Goal: Use online tool/utility: Utilize a website feature to perform a specific function

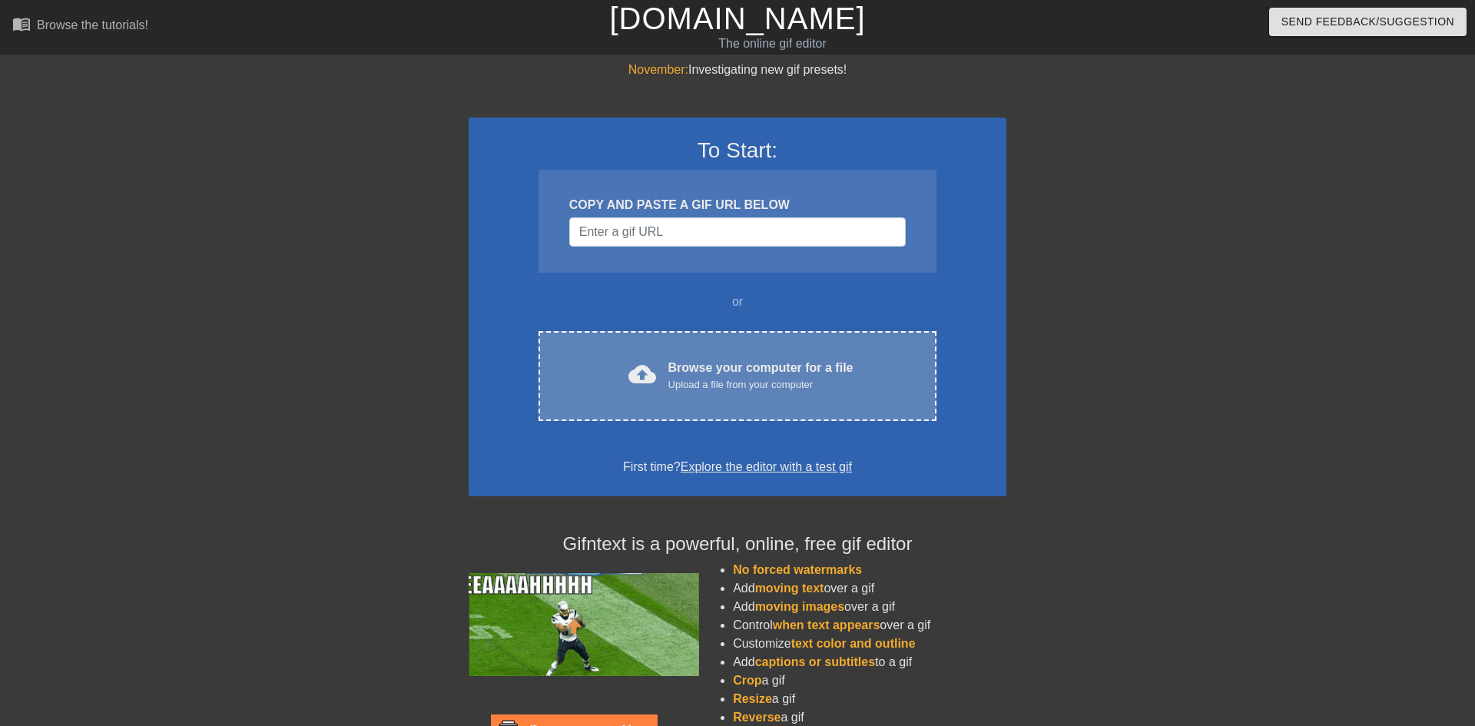
click at [753, 349] on div "cloud_upload Browse your computer for a file Upload a file from your computer C…" at bounding box center [737, 376] width 398 height 90
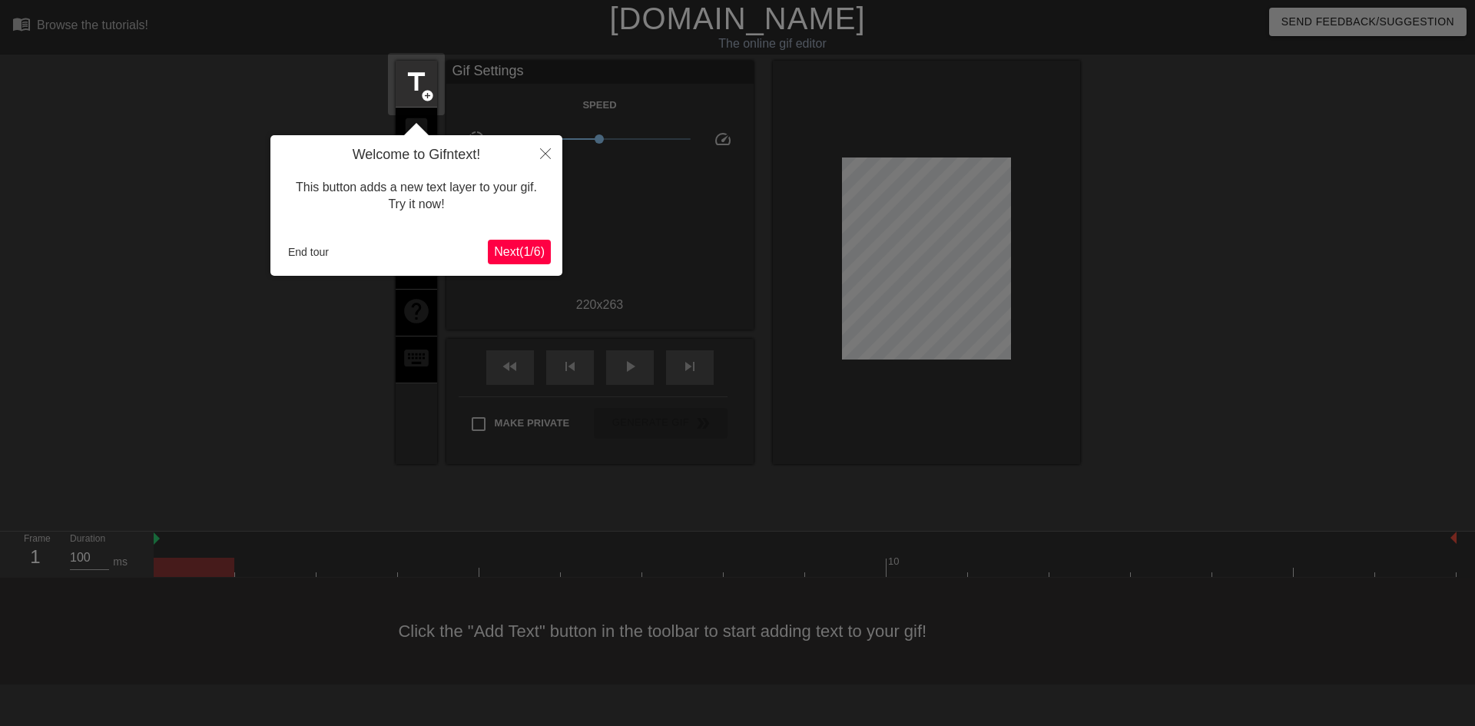
click at [521, 241] on button "Next ( 1 / 6 )" at bounding box center [519, 252] width 63 height 25
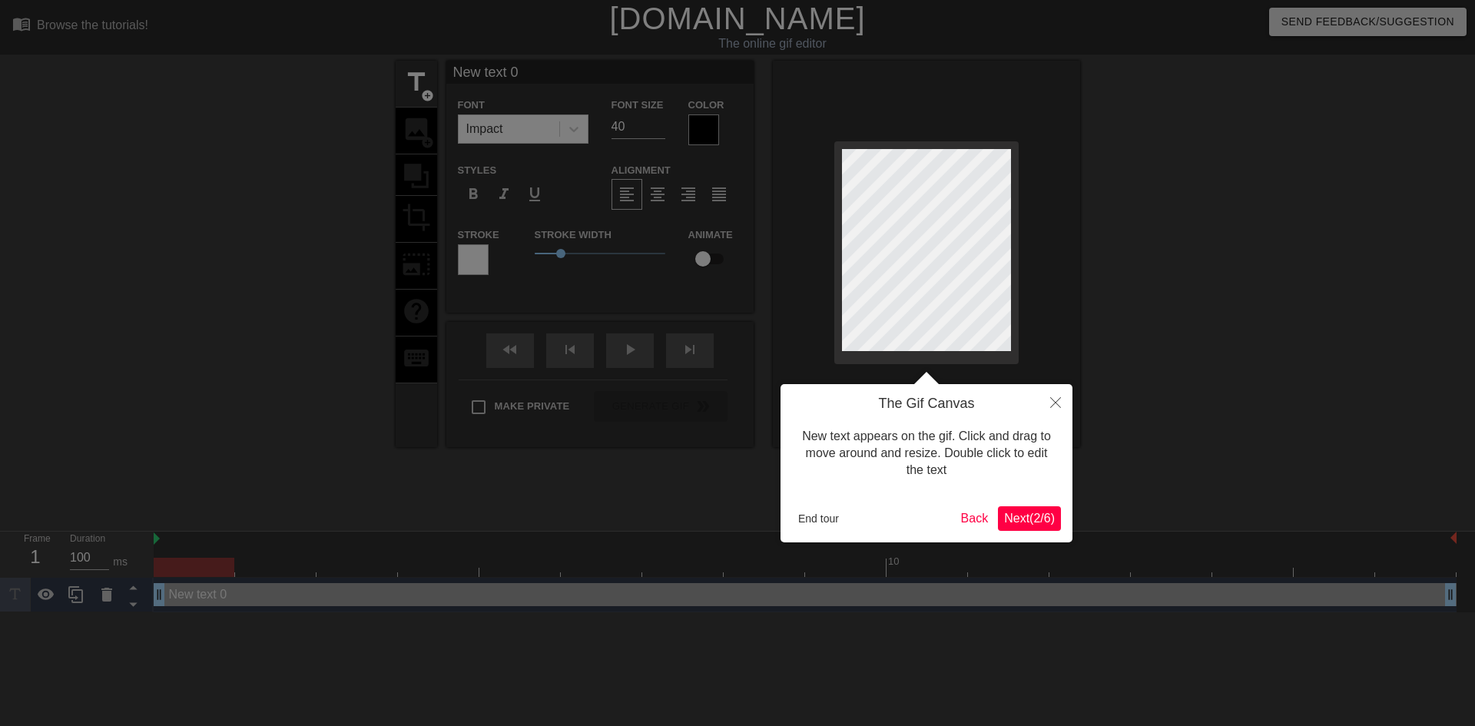
click at [1025, 515] on span "Next ( 2 / 6 )" at bounding box center [1029, 518] width 51 height 13
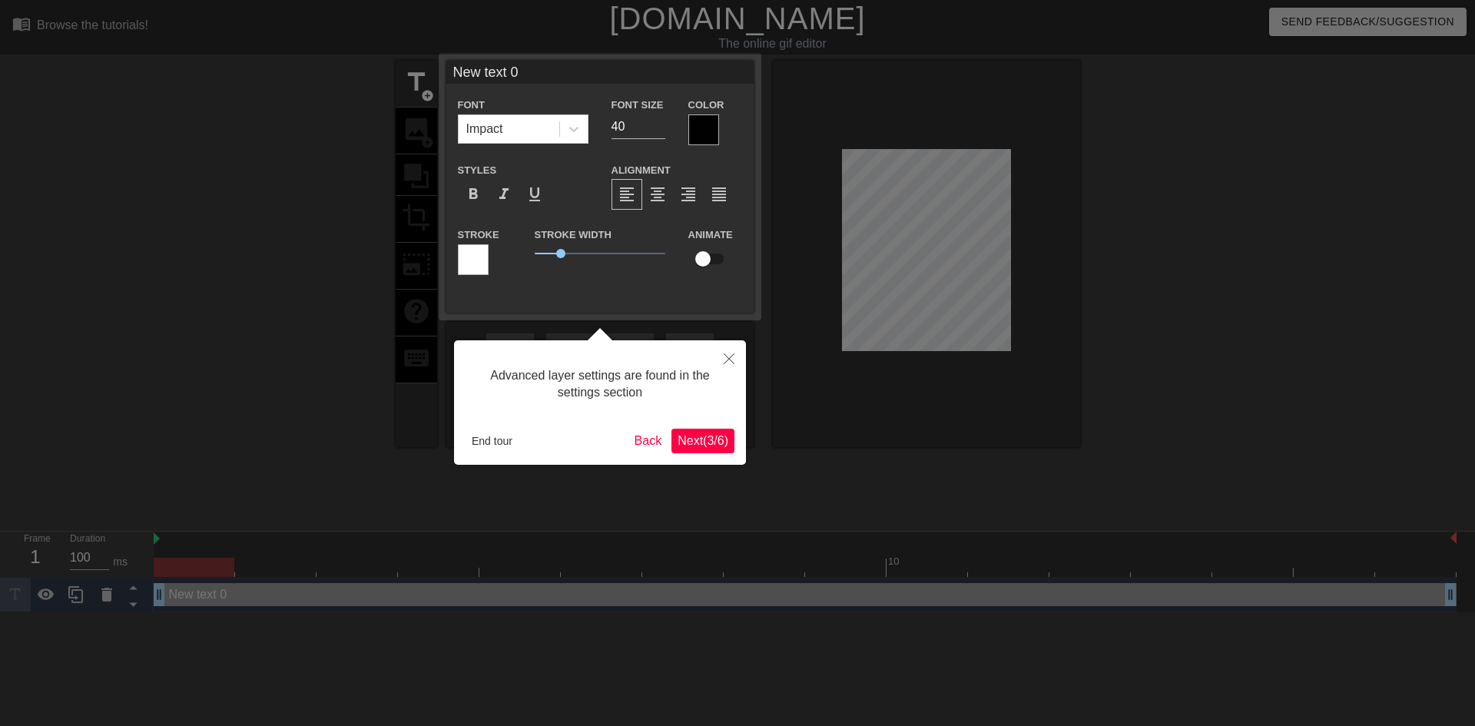
click at [687, 439] on span "Next ( 3 / 6 )" at bounding box center [702, 440] width 51 height 13
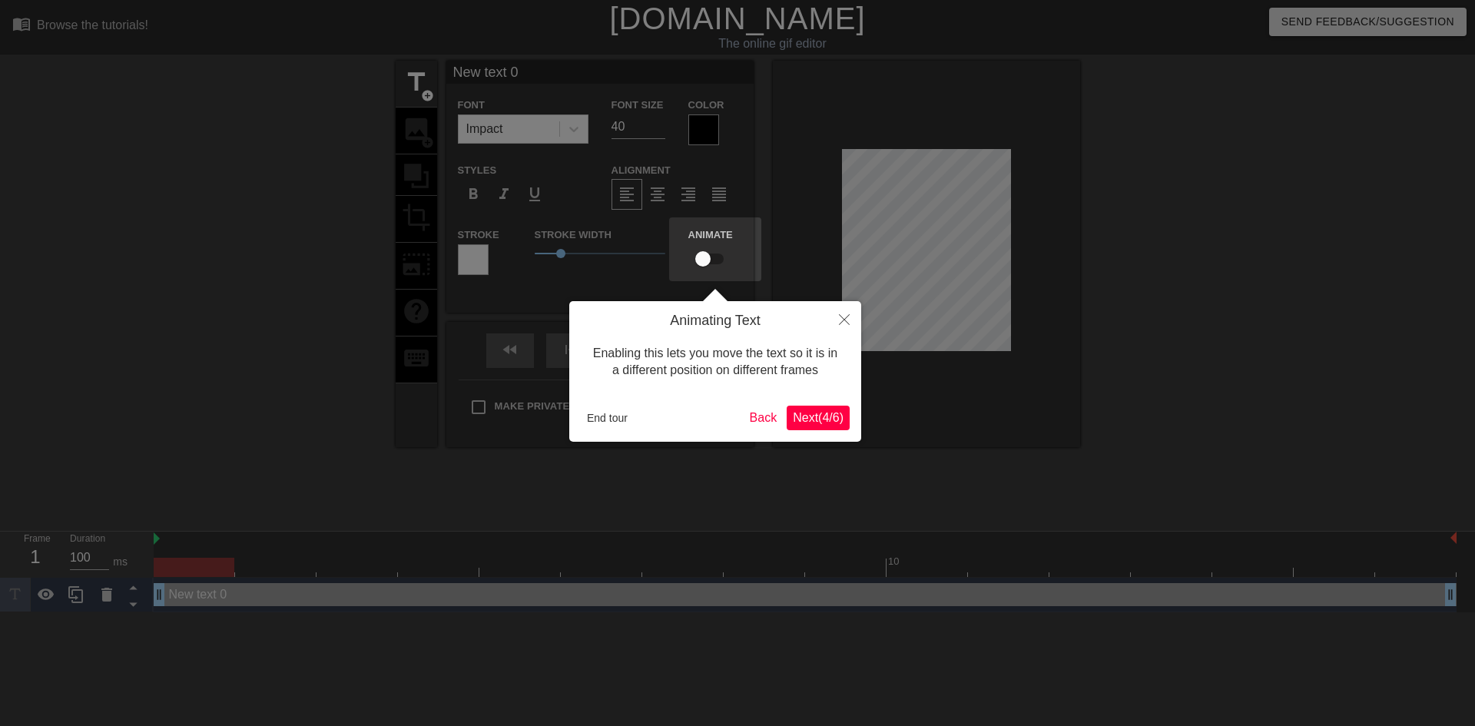
click at [814, 408] on button "Next ( 4 / 6 )" at bounding box center [818, 418] width 63 height 25
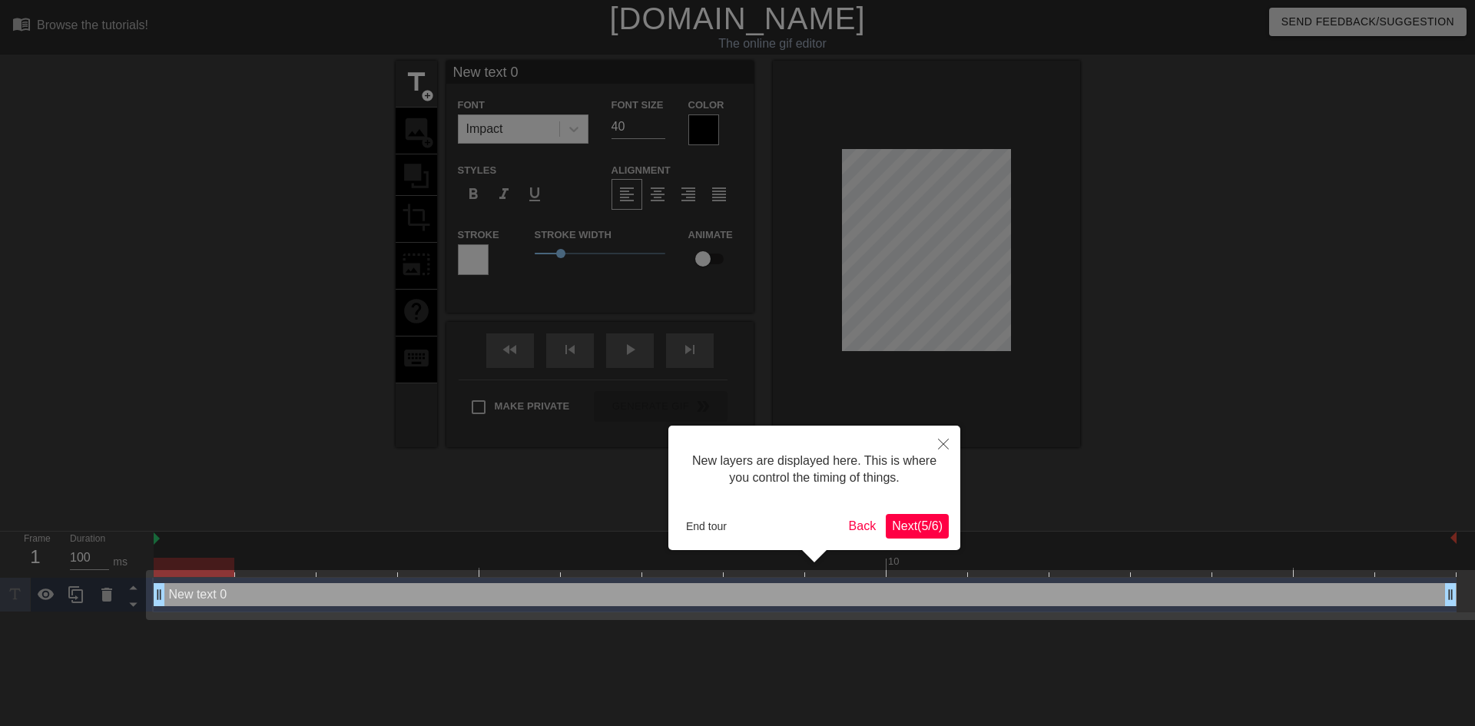
click at [899, 519] on span "Next ( 5 / 6 )" at bounding box center [917, 525] width 51 height 13
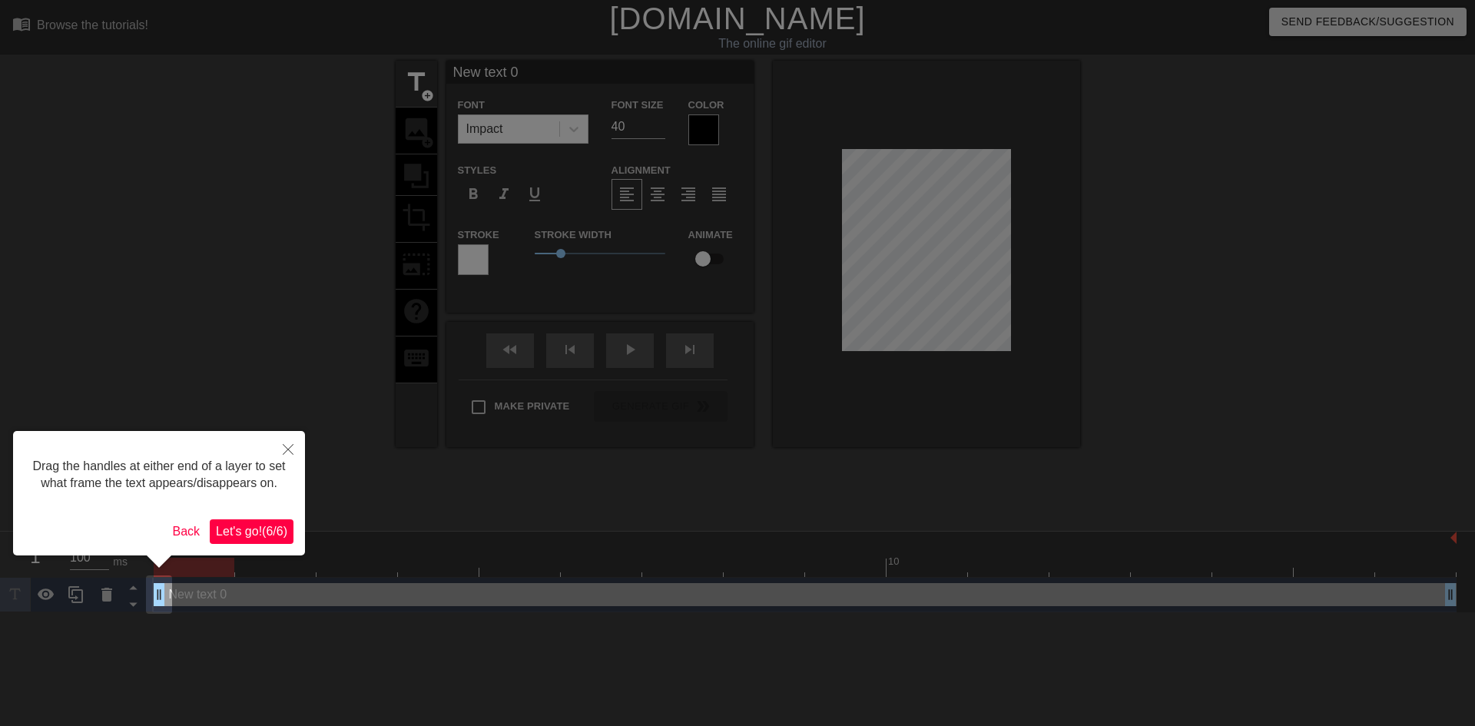
click at [220, 515] on div "Drag the handles at either end of a layer to set what frame the text appears/di…" at bounding box center [159, 493] width 292 height 124
click at [249, 525] on span "Let's go! ( 6 / 6 )" at bounding box center [251, 531] width 71 height 13
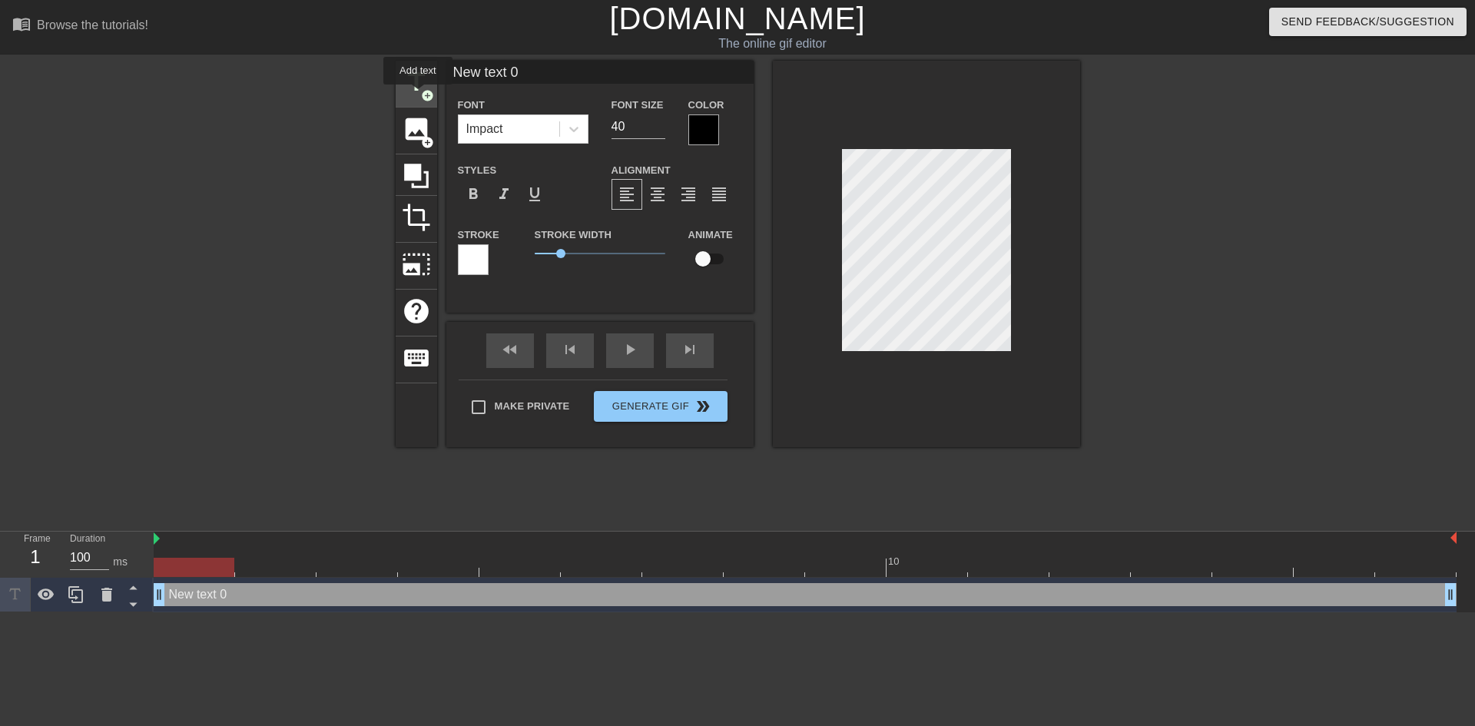
click at [417, 95] on span "title" at bounding box center [416, 82] width 29 height 29
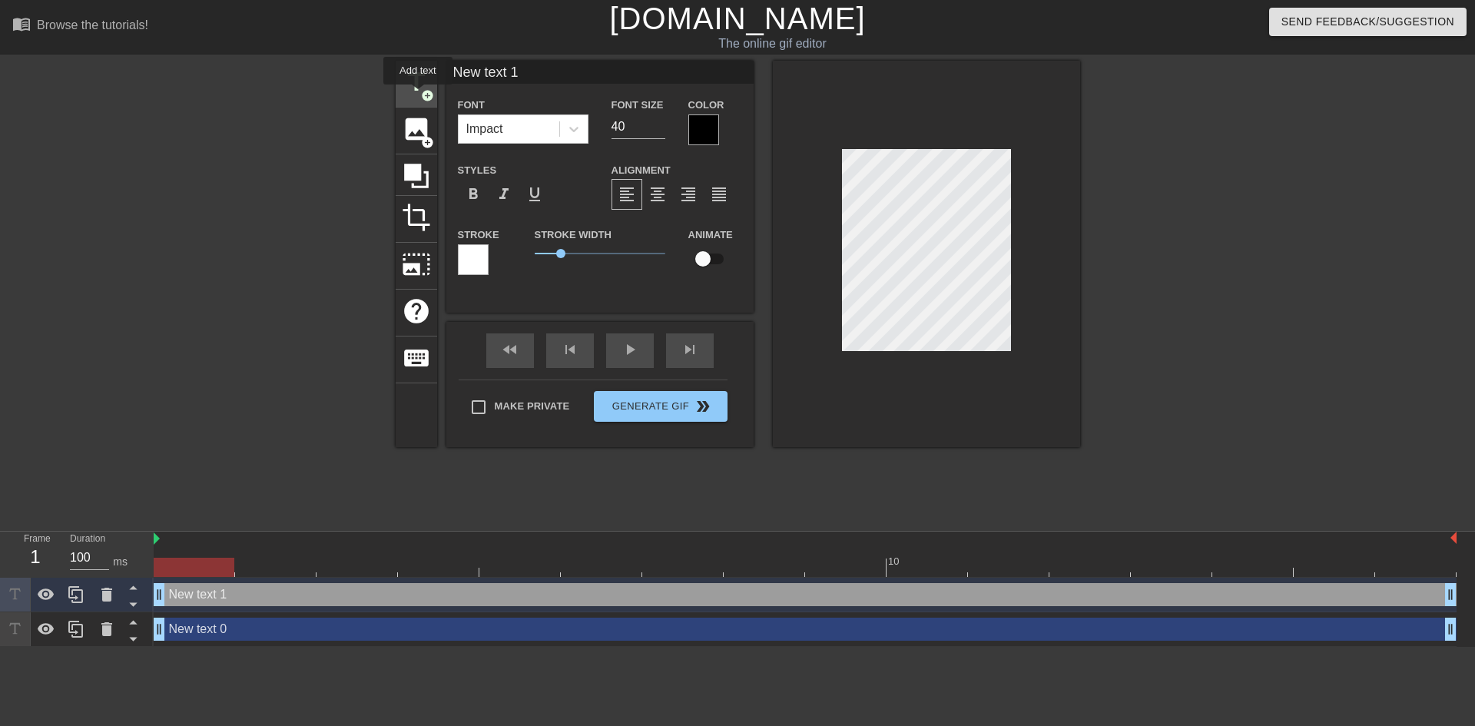
click at [417, 95] on span "title" at bounding box center [416, 82] width 29 height 29
type input "New text 2"
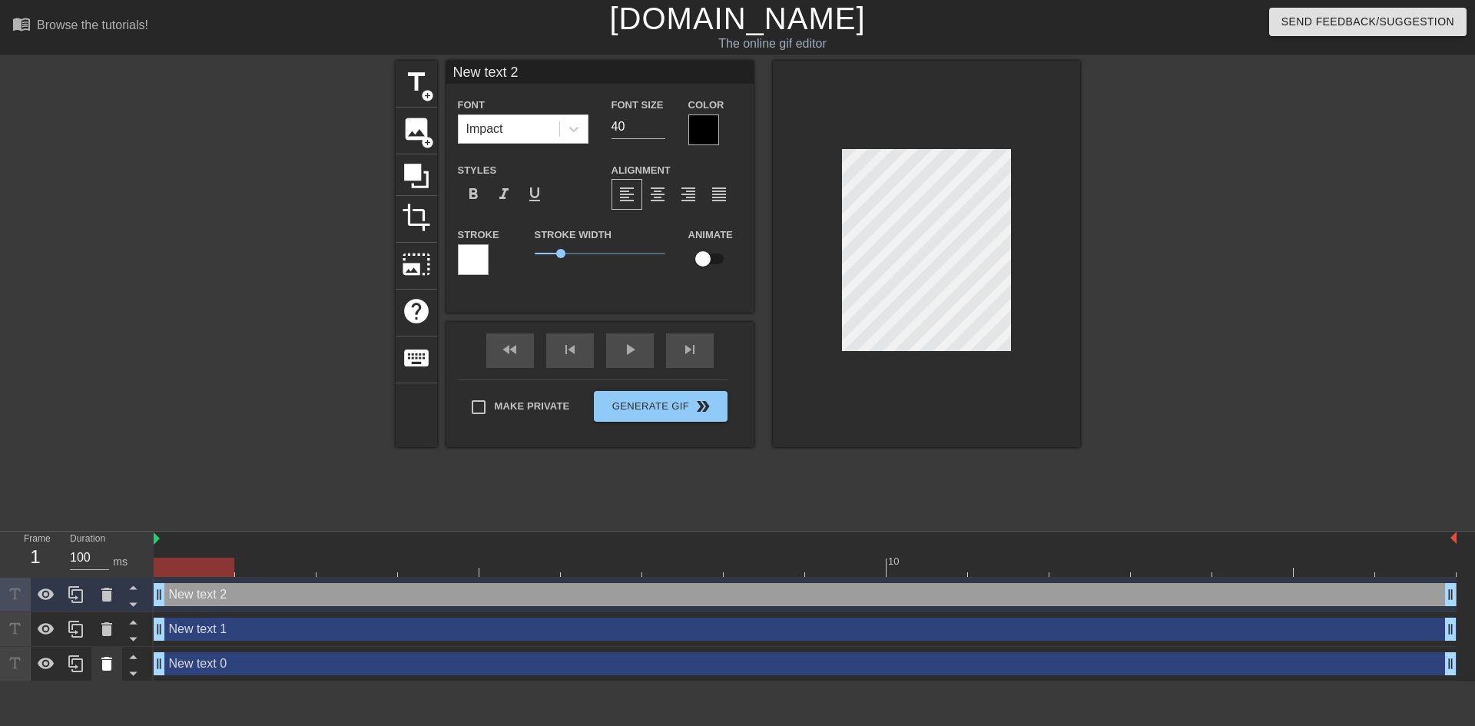
click at [101, 667] on icon at bounding box center [107, 663] width 18 height 18
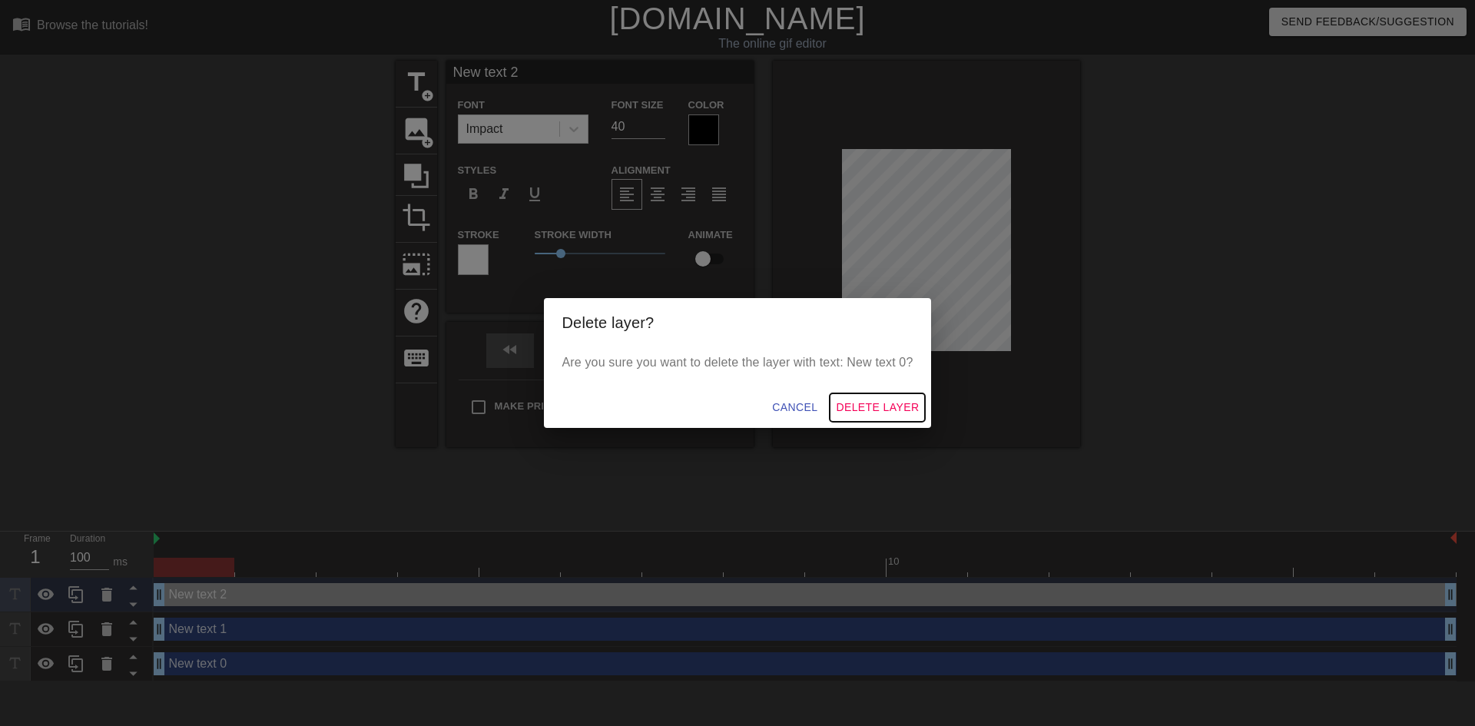
click at [868, 406] on span "Delete Layer" at bounding box center [877, 407] width 83 height 19
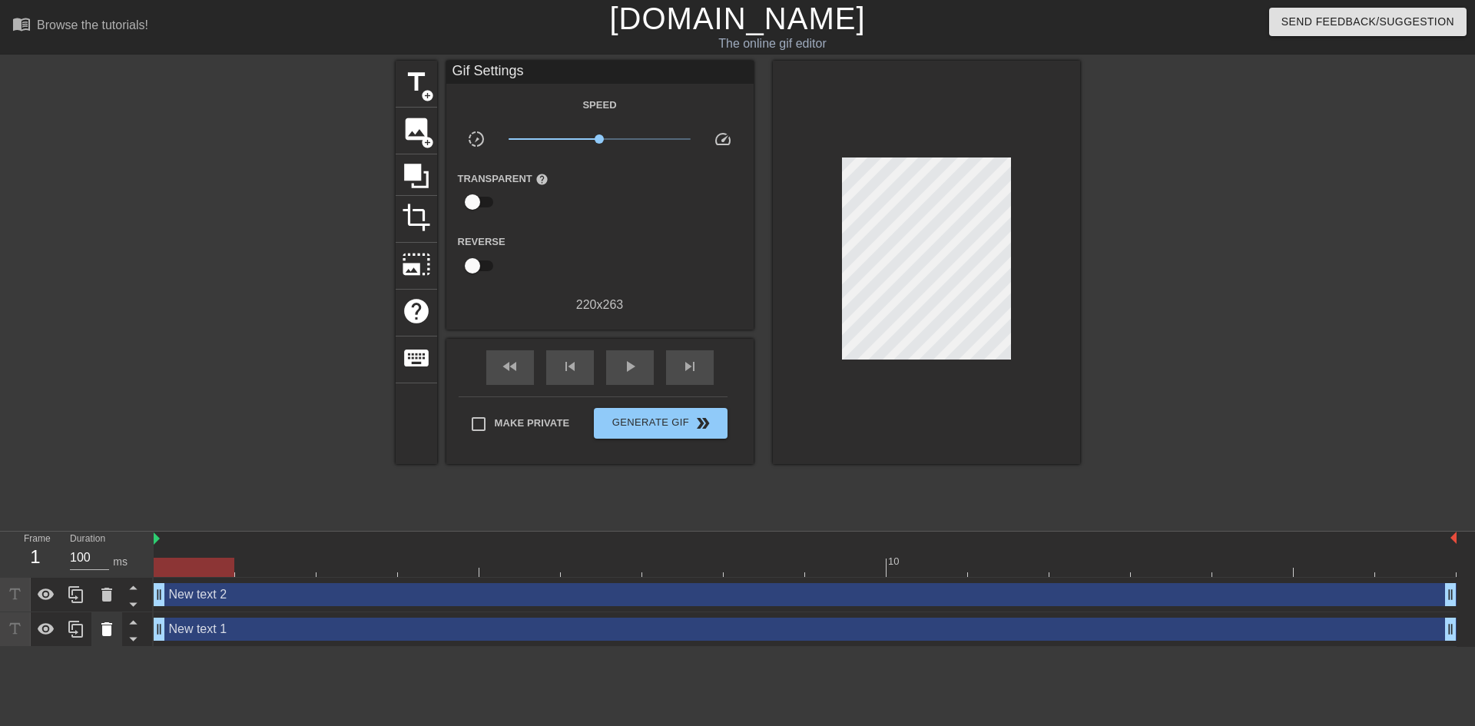
click at [105, 628] on icon at bounding box center [106, 629] width 11 height 14
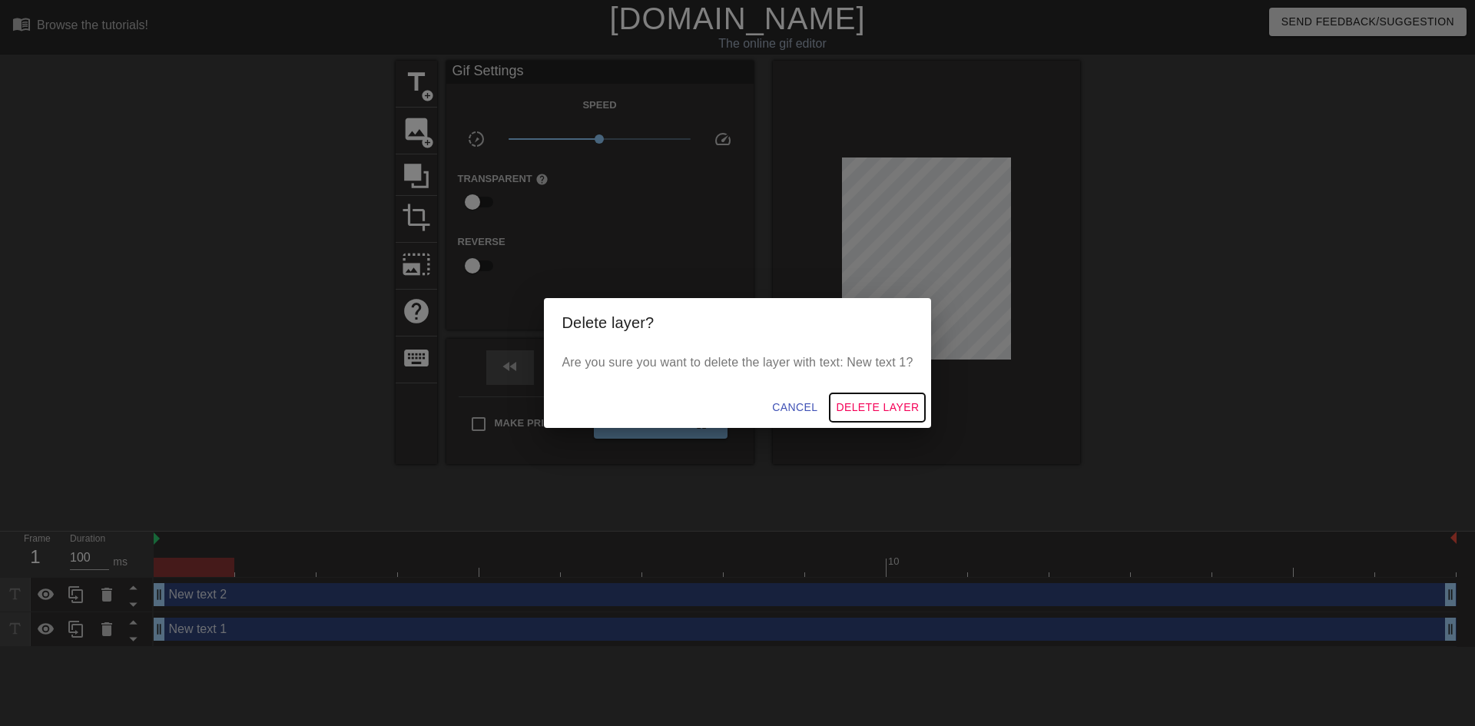
click at [863, 399] on span "Delete Layer" at bounding box center [877, 407] width 83 height 19
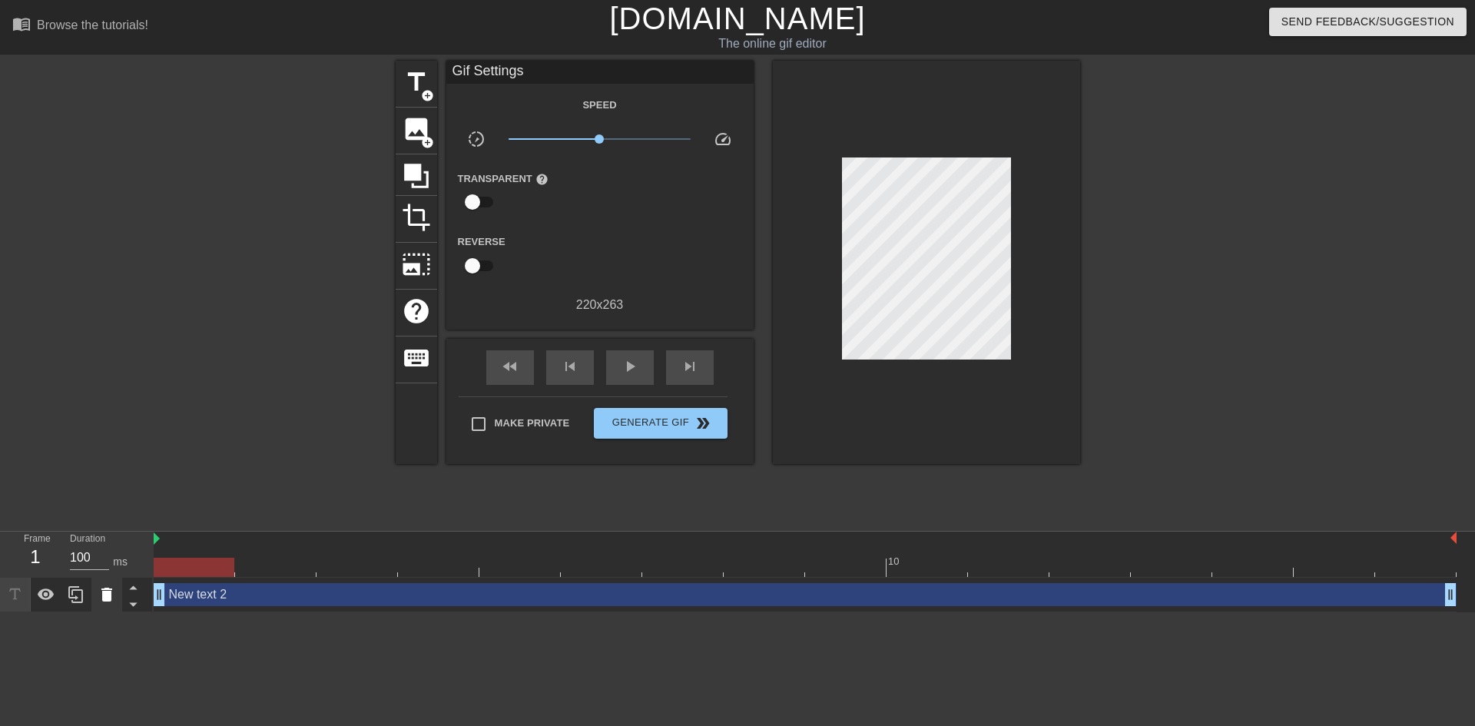
click at [108, 590] on icon at bounding box center [107, 594] width 18 height 18
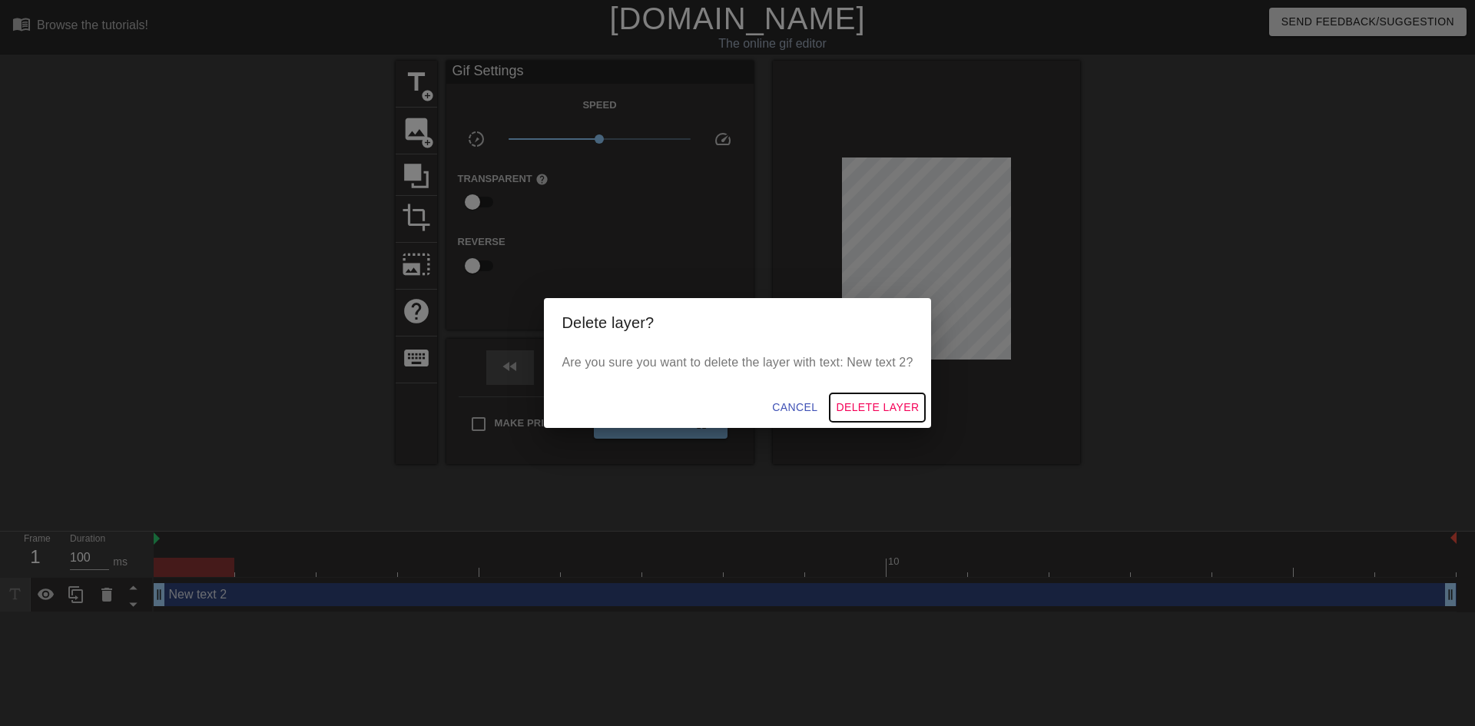
click at [870, 404] on span "Delete Layer" at bounding box center [877, 407] width 83 height 19
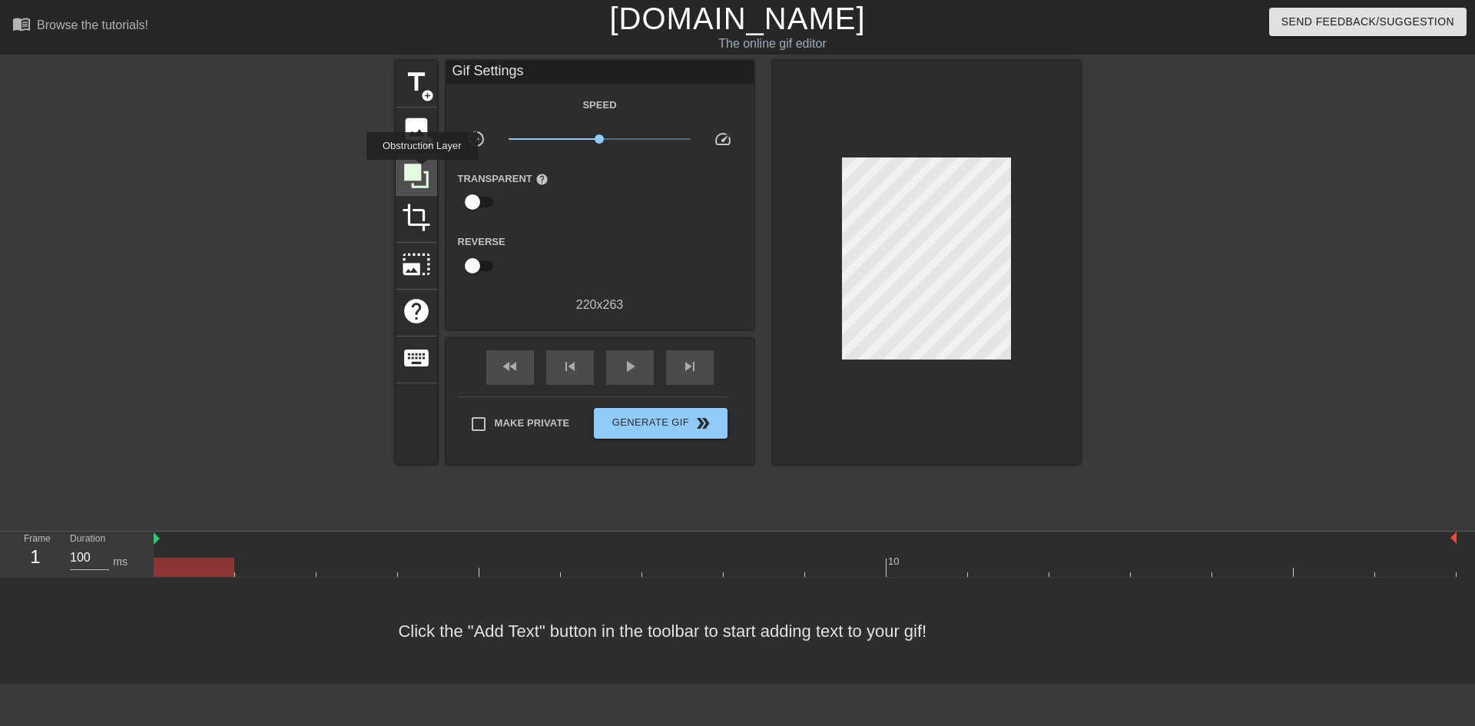
click at [421, 171] on icon at bounding box center [416, 175] width 29 height 29
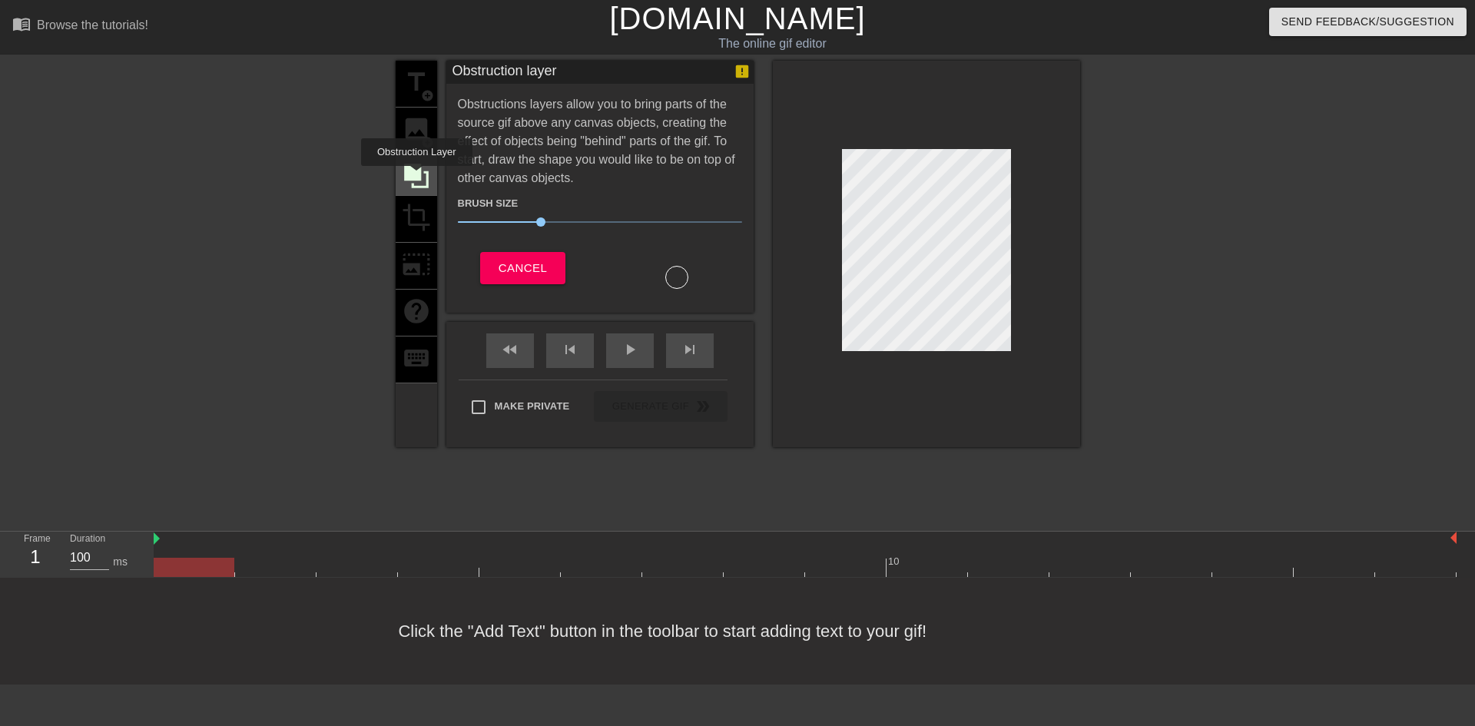
click at [416, 177] on icon at bounding box center [416, 176] width 25 height 25
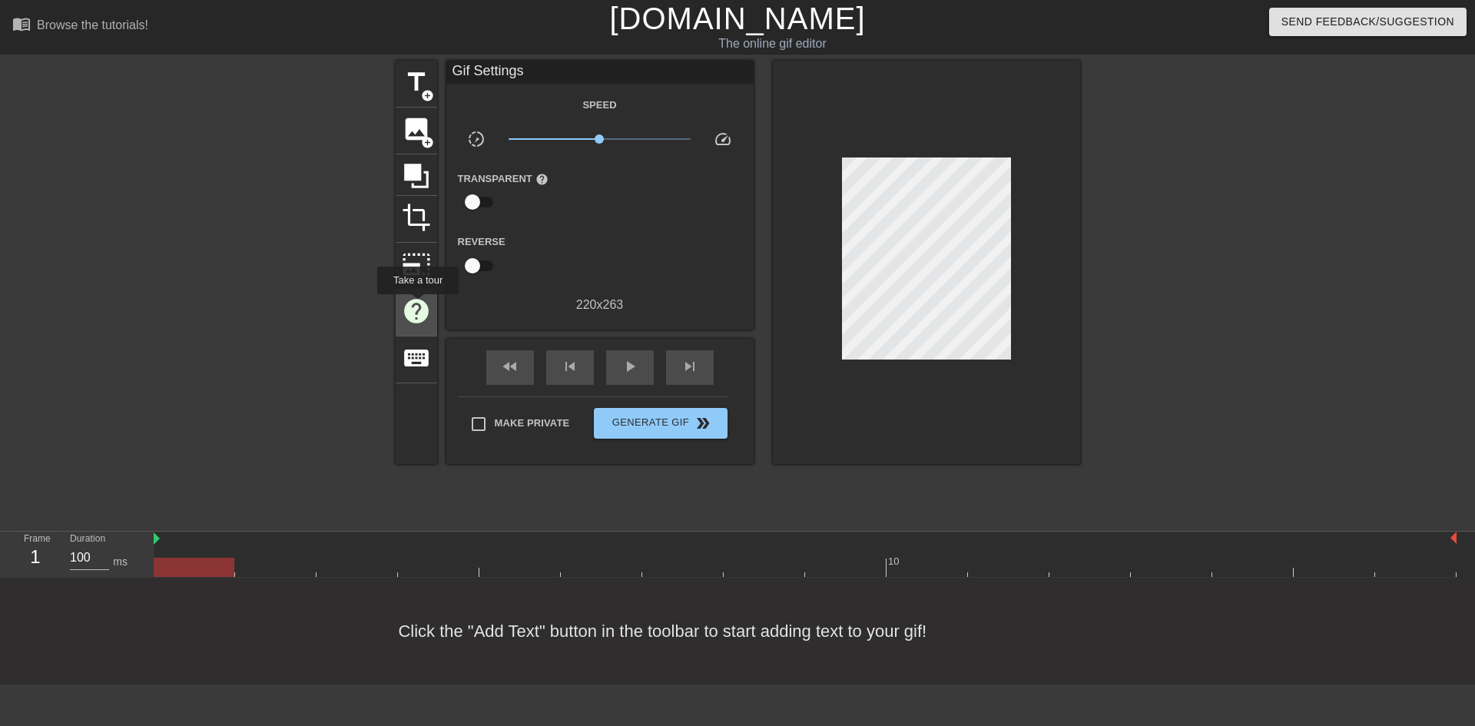
click at [418, 305] on span "help" at bounding box center [416, 310] width 29 height 29
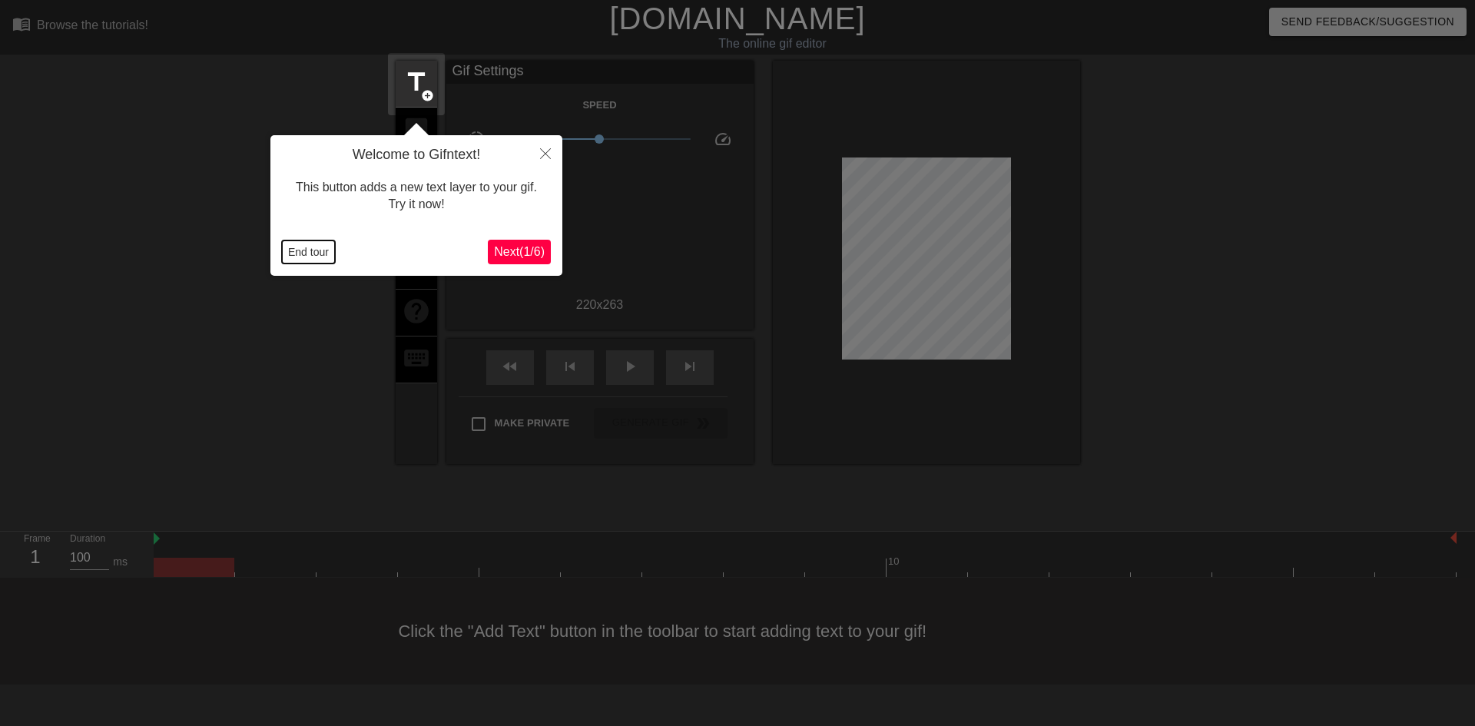
click at [308, 254] on button "End tour" at bounding box center [308, 251] width 53 height 23
